Goal: Information Seeking & Learning: Check status

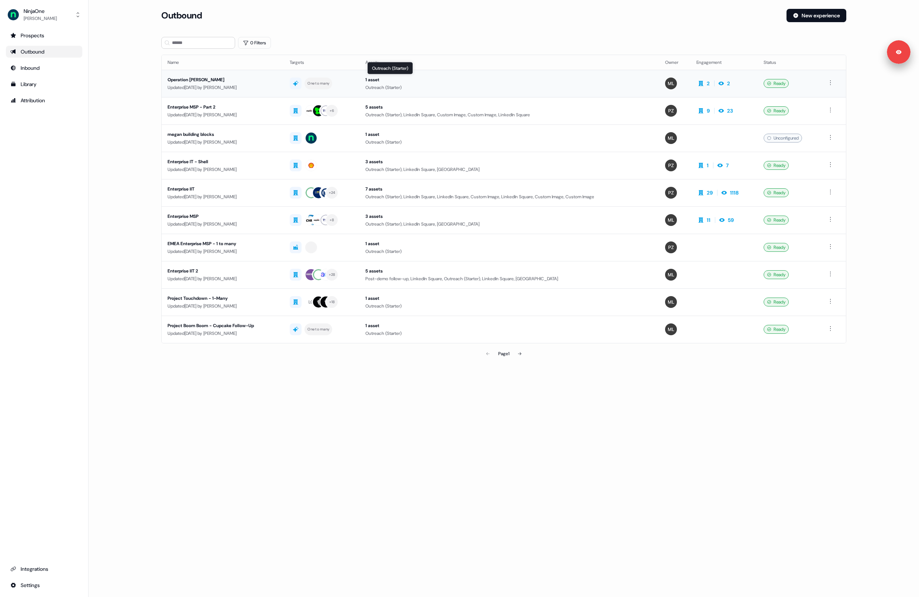
click at [550, 78] on div "1 asset" at bounding box center [509, 79] width 288 height 7
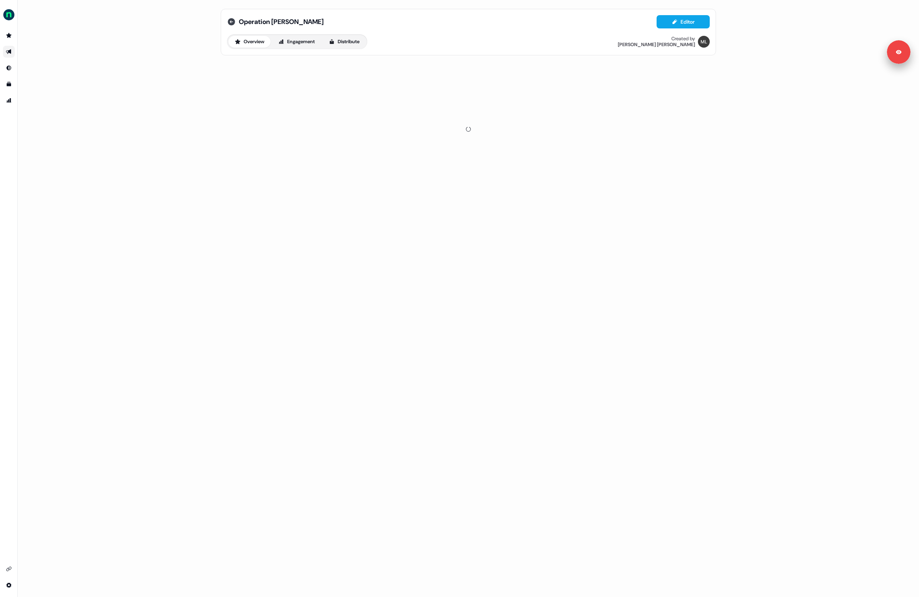
click at [231, 22] on icon at bounding box center [231, 21] width 7 height 7
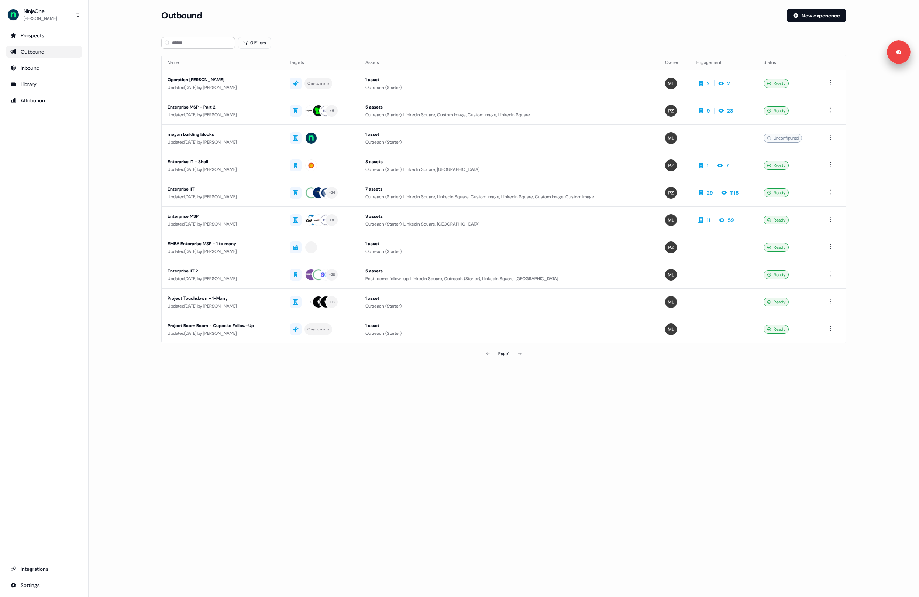
drag, startPoint x: 429, startPoint y: 365, endPoint x: 425, endPoint y: 365, distance: 3.8
click at [427, 365] on section "Loading... Outbound New experience 0 Filters Name Targets Assets Owner Engageme…" at bounding box center [503, 195] width 709 height 373
click at [128, 170] on main "Loading... Outbound New experience 0 Filters Name Targets Assets Owner Engageme…" at bounding box center [504, 195] width 830 height 373
drag, startPoint x: 10, startPoint y: 54, endPoint x: 18, endPoint y: 58, distance: 8.4
click at [14, 56] on link "Outbound" at bounding box center [44, 52] width 76 height 12
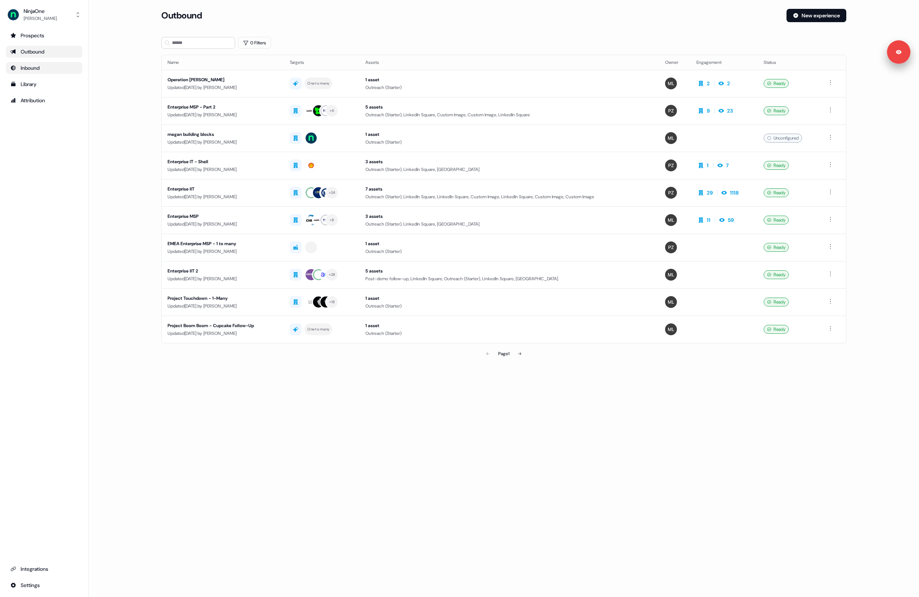
click at [28, 64] on div "Inbound" at bounding box center [44, 67] width 68 height 7
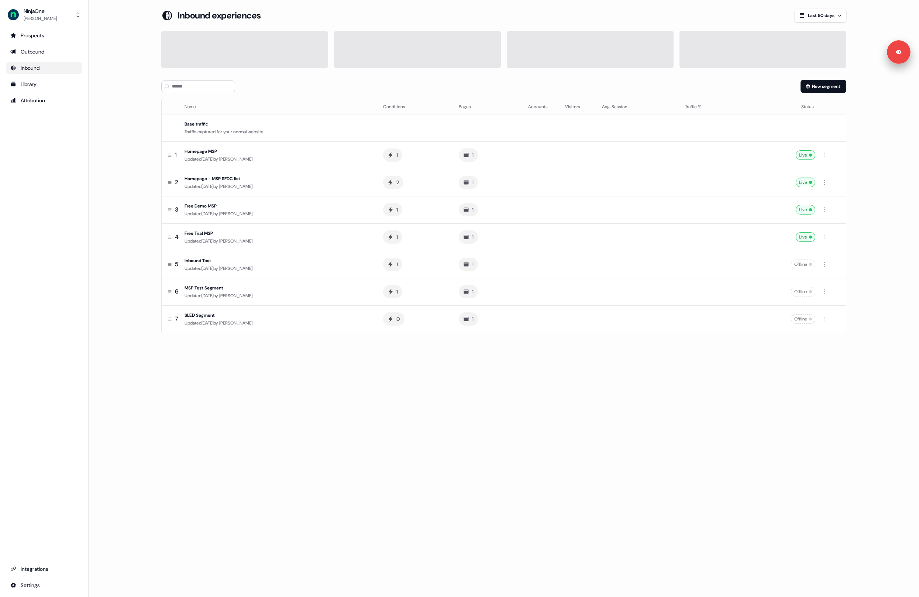
click at [138, 106] on main "Loading... Inbound experiences Last 90 days New segment Name Conditions Pages A…" at bounding box center [504, 181] width 830 height 345
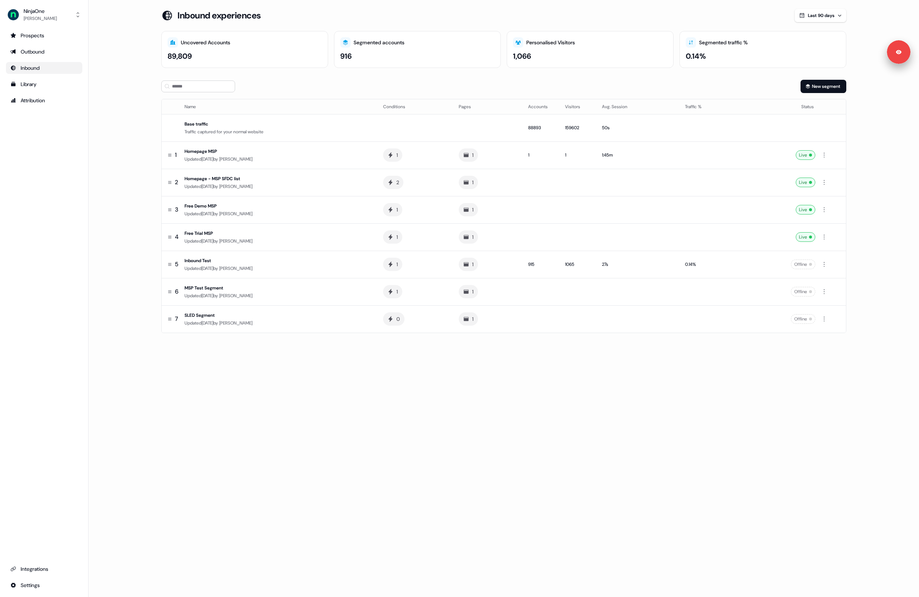
click at [426, 427] on div "Loading... Inbound experiences Last 90 days Uncovered Accounts 89,809 Segmented…" at bounding box center [504, 298] width 830 height 597
click at [438, 191] on td "2" at bounding box center [415, 182] width 76 height 27
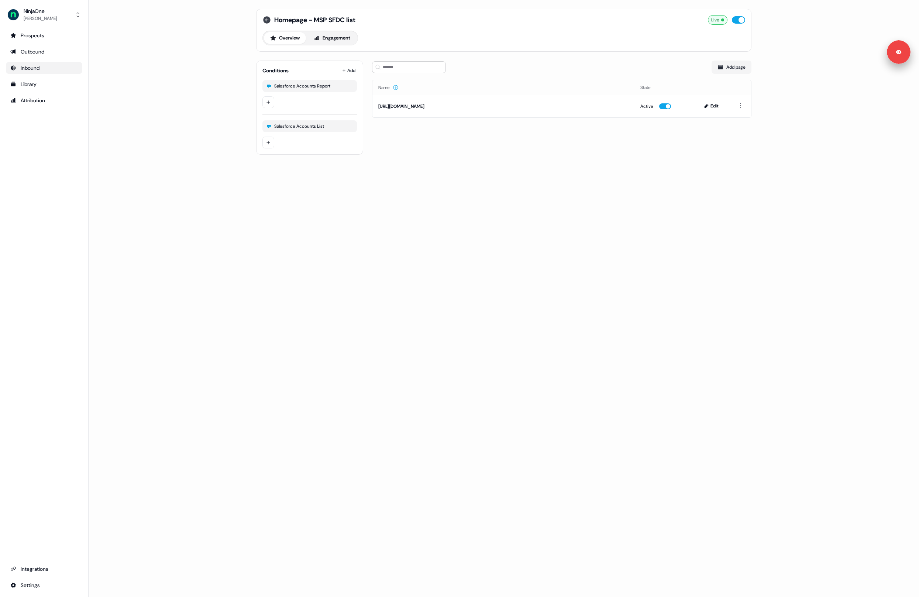
click at [266, 16] on icon at bounding box center [266, 19] width 9 height 9
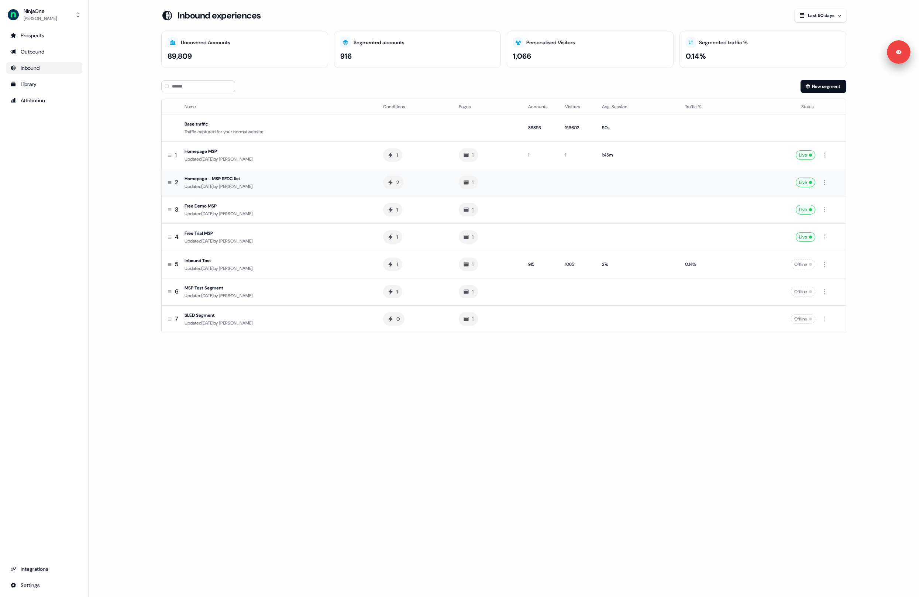
click at [326, 187] on div "Updated [DATE] by [PERSON_NAME]" at bounding box center [278, 186] width 187 height 7
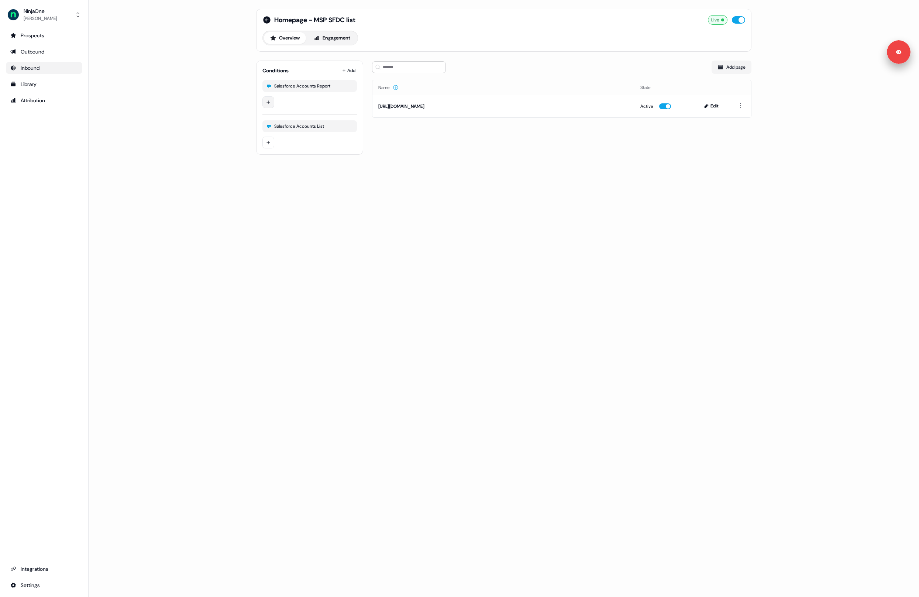
click at [271, 100] on html "Signed in as [PERSON_NAME] Sign out For the best experience switch devices to a…" at bounding box center [459, 298] width 919 height 597
drag, startPoint x: 244, startPoint y: 145, endPoint x: 287, endPoint y: 124, distance: 48.7
click at [248, 144] on html "Signed in as [PERSON_NAME] Sign out For the best experience switch devices to a…" at bounding box center [459, 298] width 919 height 597
click at [270, 101] on html "Signed in as [PERSON_NAME] Sign out For the best experience switch devices to a…" at bounding box center [459, 298] width 919 height 597
click at [292, 107] on input at bounding box center [333, 105] width 111 height 12
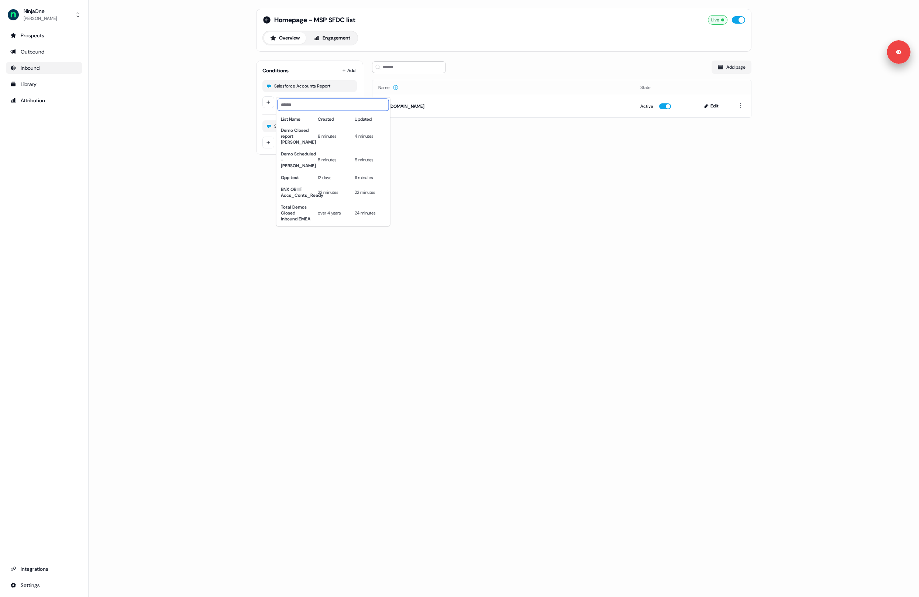
paste input "**********"
type input "**********"
click at [269, 148] on html "**********" at bounding box center [459, 298] width 919 height 597
click at [269, 146] on html "Signed in as [PERSON_NAME] Sign out For the best experience switch devices to a…" at bounding box center [459, 298] width 919 height 597
click at [292, 148] on input at bounding box center [370, 145] width 185 height 12
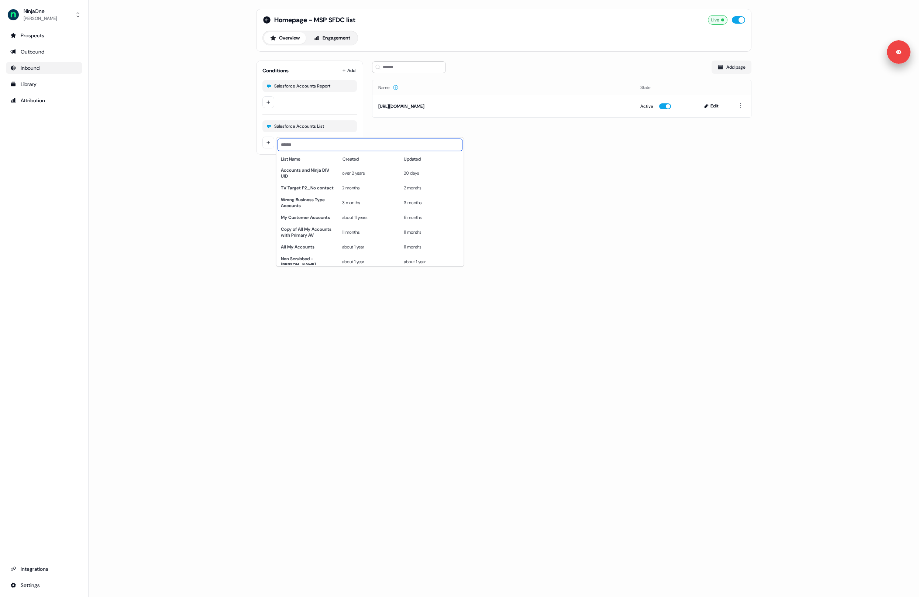
paste input "**********"
type input "**********"
click at [269, 102] on html "**********" at bounding box center [459, 298] width 919 height 597
click at [269, 102] on html "Signed in as [PERSON_NAME] Sign out For the best experience switch devices to a…" at bounding box center [459, 298] width 919 height 597
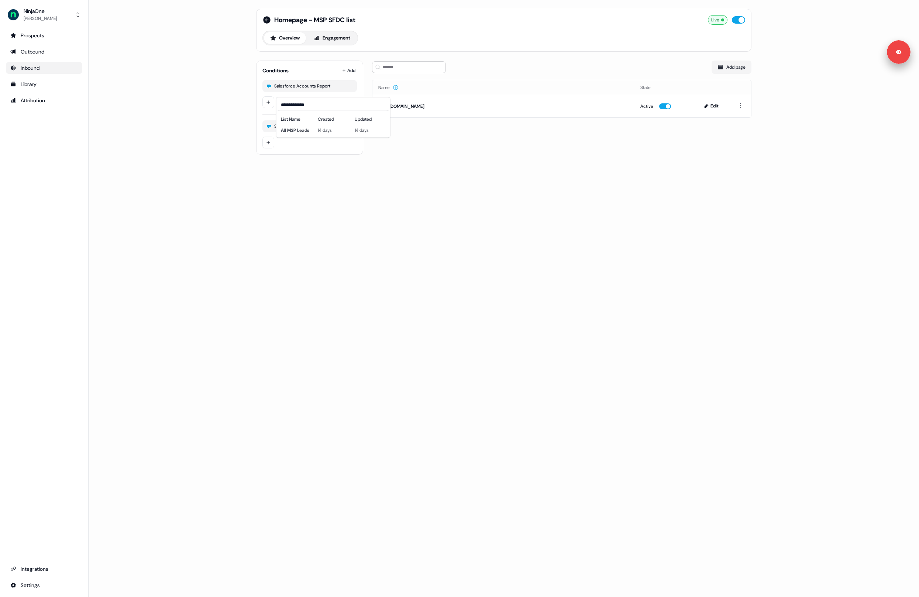
drag, startPoint x: 289, startPoint y: 111, endPoint x: 297, endPoint y: 106, distance: 10.1
click at [290, 110] on div "**********" at bounding box center [333, 117] width 114 height 41
click at [293, 131] on span "All MSP Leads" at bounding box center [295, 130] width 28 height 6
click at [234, 134] on div "Homepage - MSP SFDC list Live Overview Engagement Conditions Add Salesforce Acc…" at bounding box center [504, 298] width 830 height 597
click at [352, 127] on icon "button" at bounding box center [350, 126] width 4 height 4
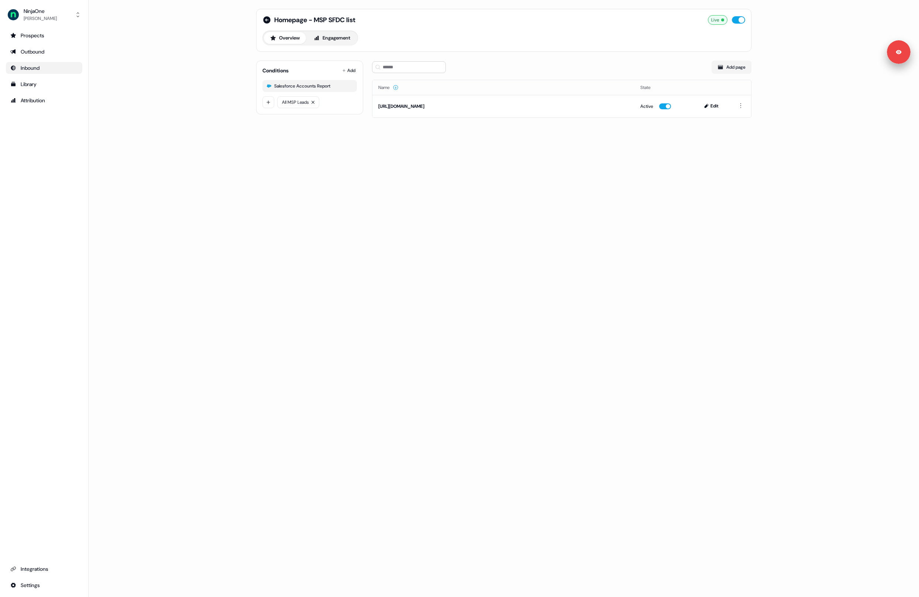
click at [410, 172] on div "Homepage - MSP SFDC list Live Overview Engagement Conditions Add Salesforce Acc…" at bounding box center [504, 298] width 830 height 597
drag, startPoint x: 248, startPoint y: 145, endPoint x: 140, endPoint y: 50, distance: 143.5
click at [245, 143] on div "Homepage - MSP SFDC list Live Overview Engagement Conditions Add Salesforce Acc…" at bounding box center [504, 298] width 830 height 597
click at [44, 13] on div "NinjaOne" at bounding box center [40, 10] width 33 height 7
drag, startPoint x: 50, startPoint y: 66, endPoint x: 51, endPoint y: 59, distance: 7.0
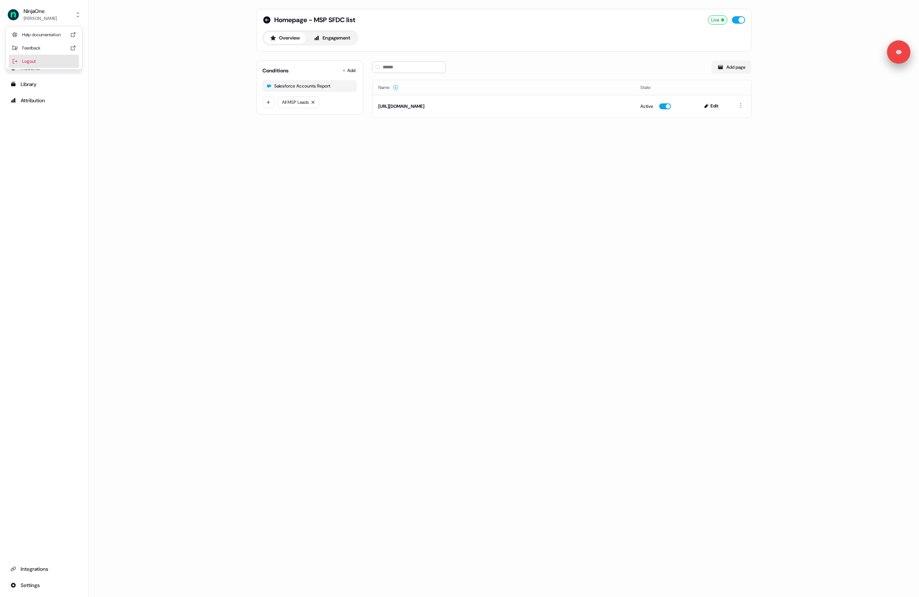
click at [50, 66] on div "Logout" at bounding box center [44, 61] width 70 height 13
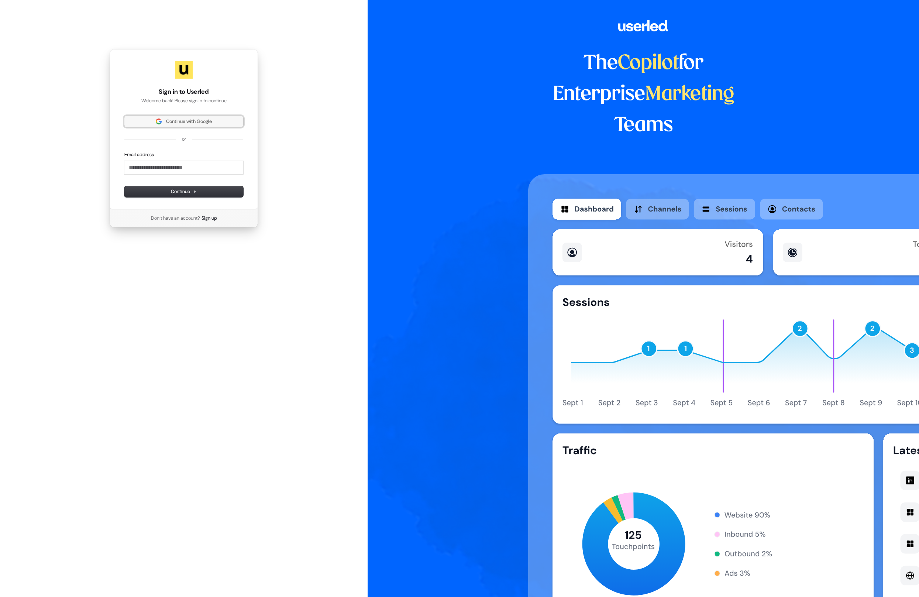
click at [180, 118] on button "Continue with Google" at bounding box center [183, 121] width 119 height 11
